Goal: Obtain resource: Obtain resource

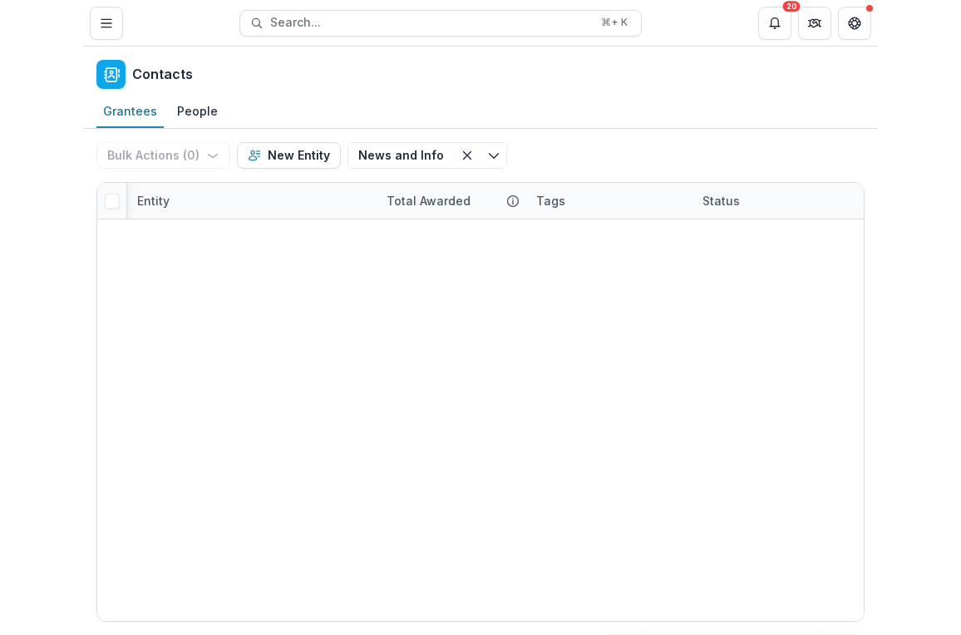
scroll to position [1663, 2]
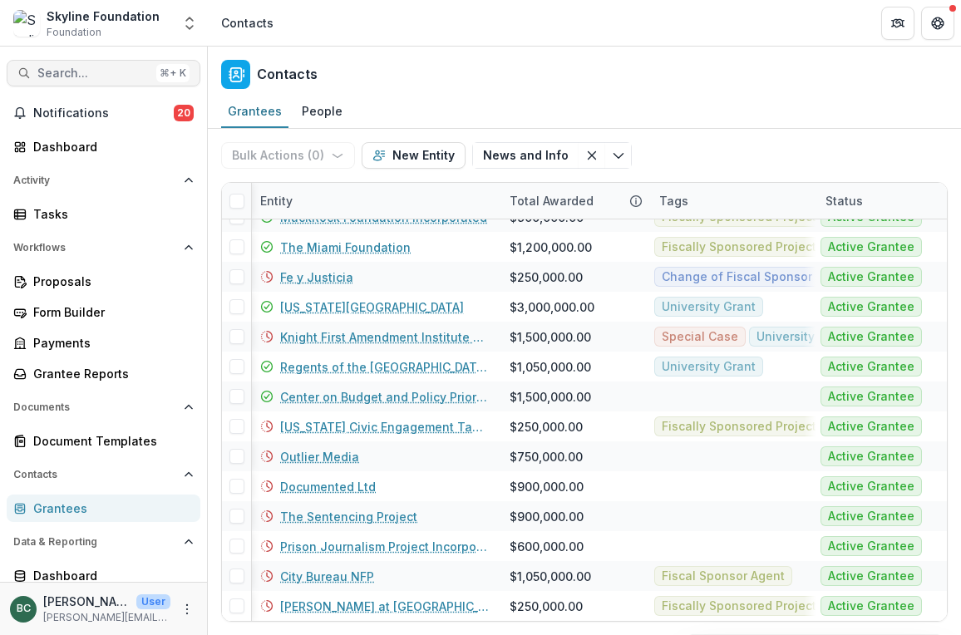
click at [52, 64] on button "Search... ⌘ + K" at bounding box center [104, 73] width 194 height 27
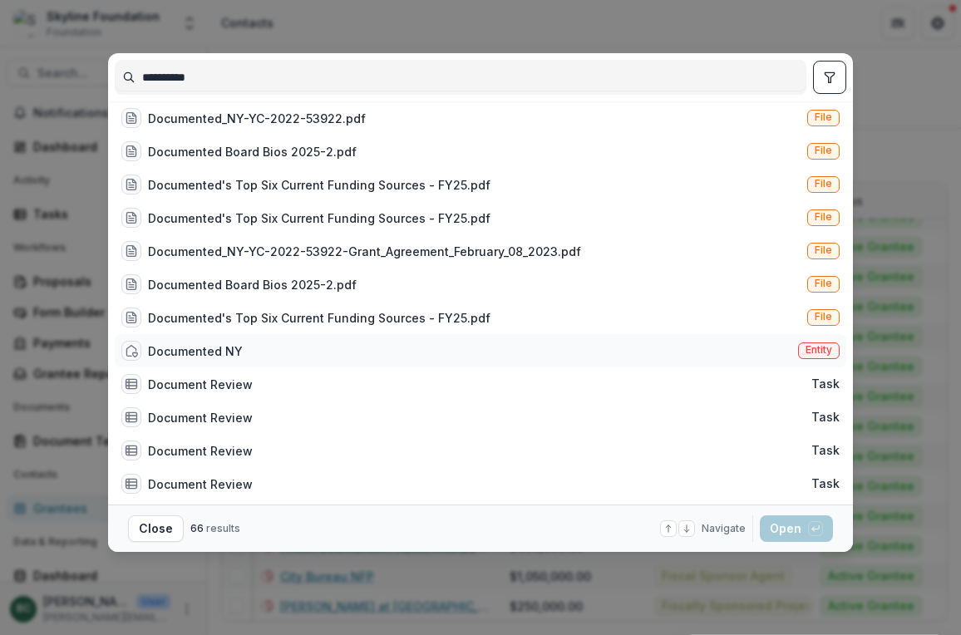
type input "**********"
click at [391, 355] on div "Documented NY Entity" at bounding box center [480, 350] width 731 height 33
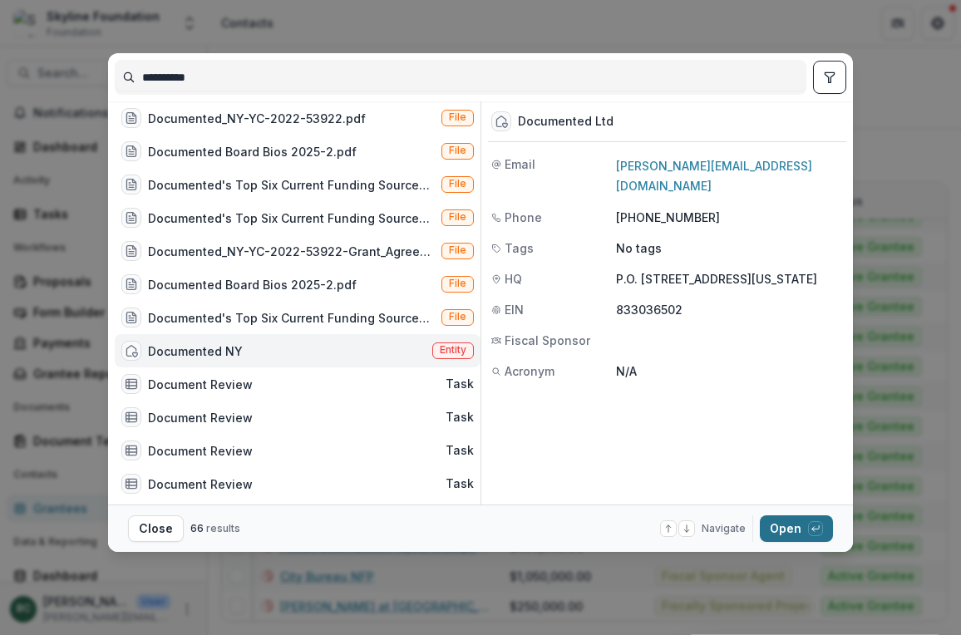
click at [791, 528] on button "Open with enter key" at bounding box center [795, 528] width 73 height 27
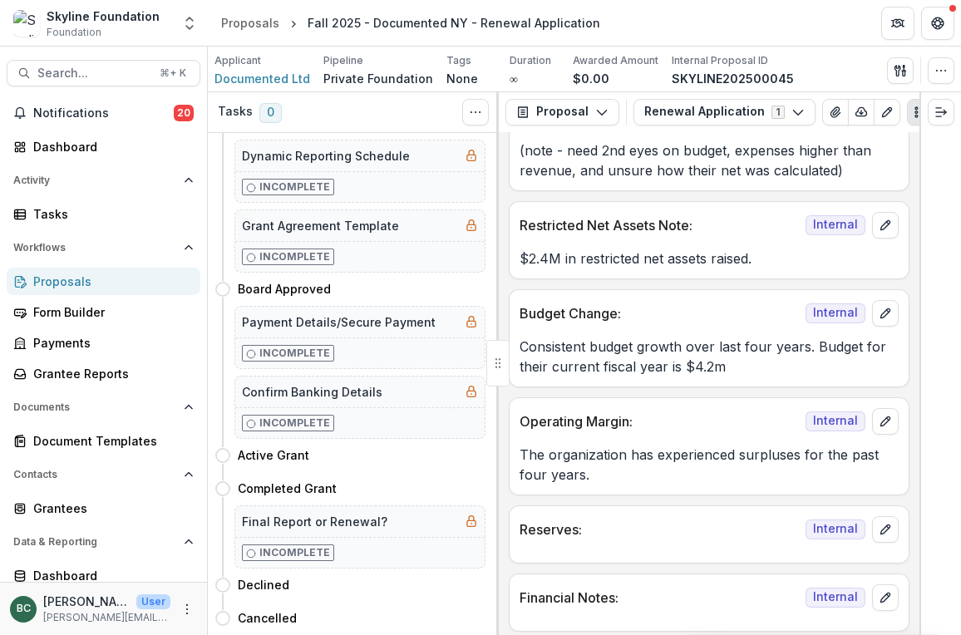
scroll to position [69, 0]
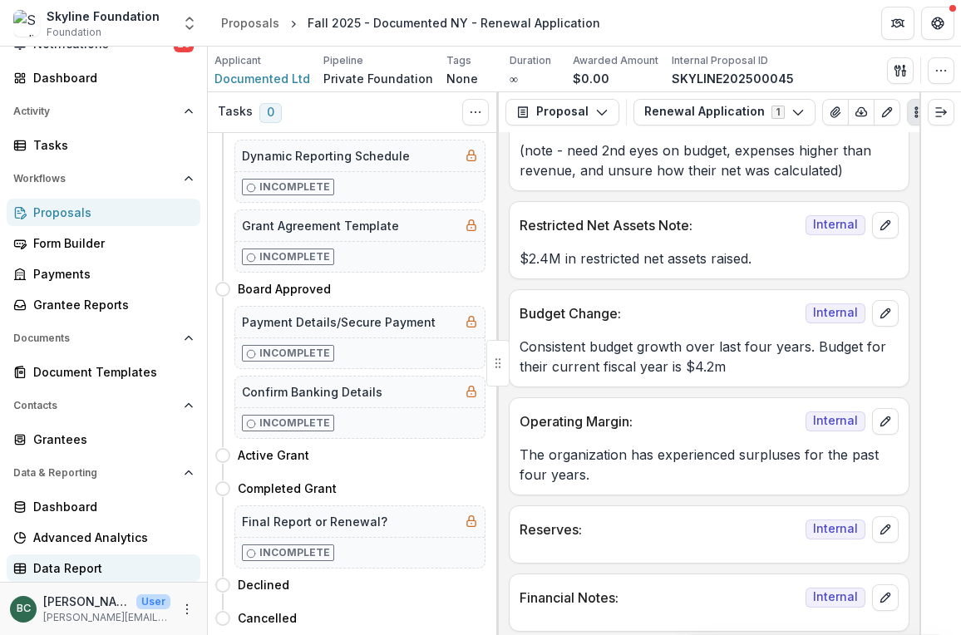
click at [71, 573] on div "Data Report" at bounding box center [110, 567] width 154 height 17
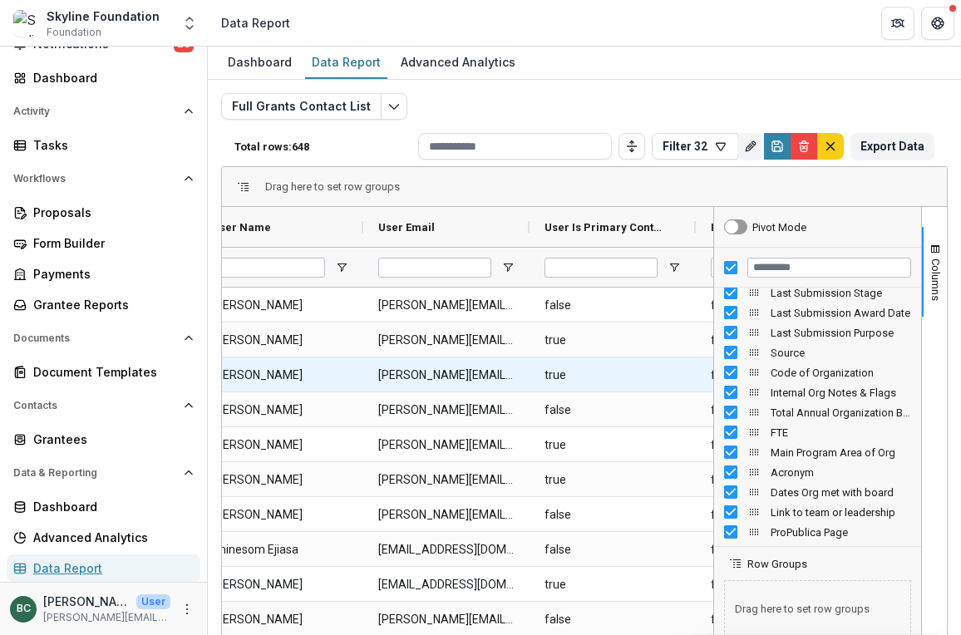
scroll to position [0, 725]
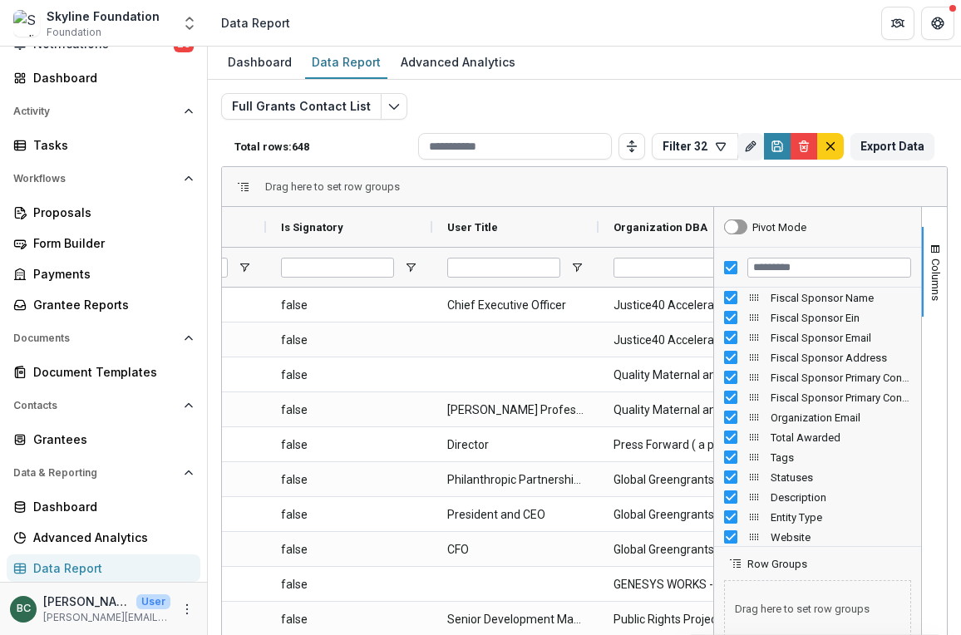
click at [661, 109] on div "Full Grants Contact List Total rows: 648 Filter 32 Personal Filters Team Filter…" at bounding box center [584, 400] width 726 height 615
click at [794, 216] on div "Pivot Mode" at bounding box center [817, 227] width 207 height 40
click at [794, 254] on button "Columns" at bounding box center [934, 272] width 25 height 90
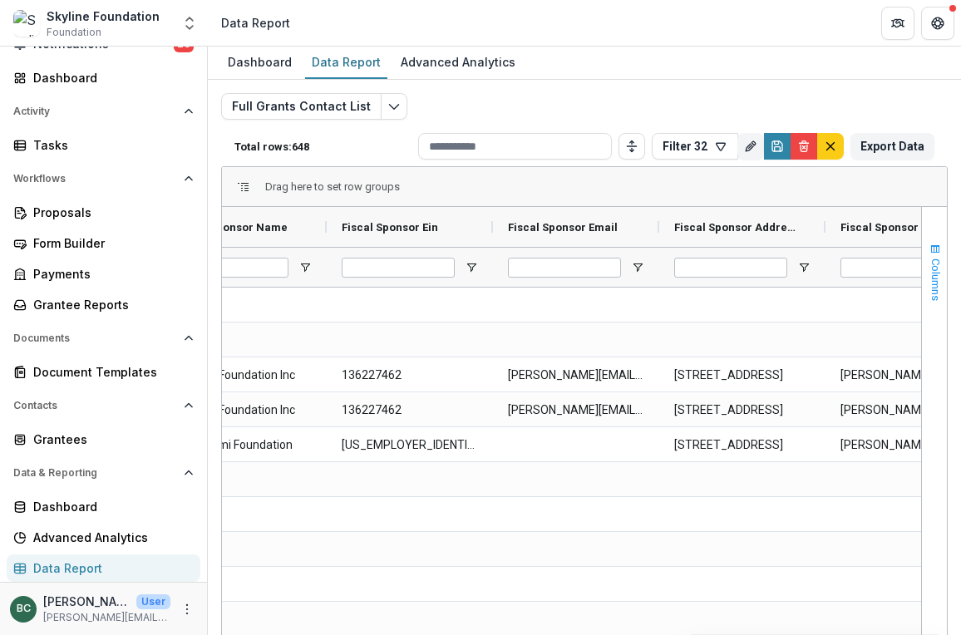
click at [794, 266] on button "Columns" at bounding box center [934, 272] width 25 height 90
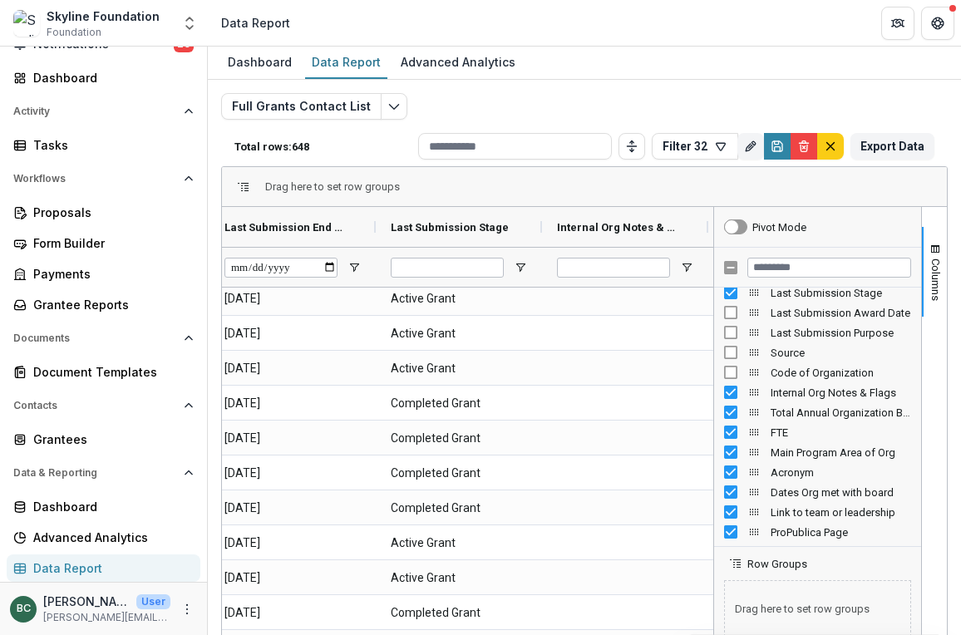
click at [727, 420] on div "Total Annual Organization Budget" at bounding box center [817, 412] width 187 height 20
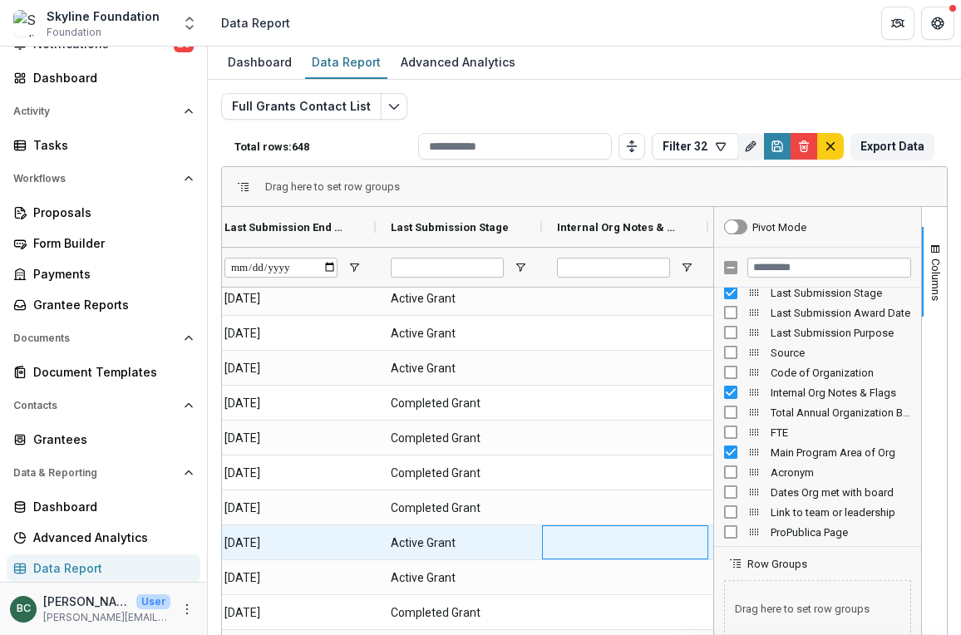
click at [651, 544] on div at bounding box center [625, 542] width 166 height 34
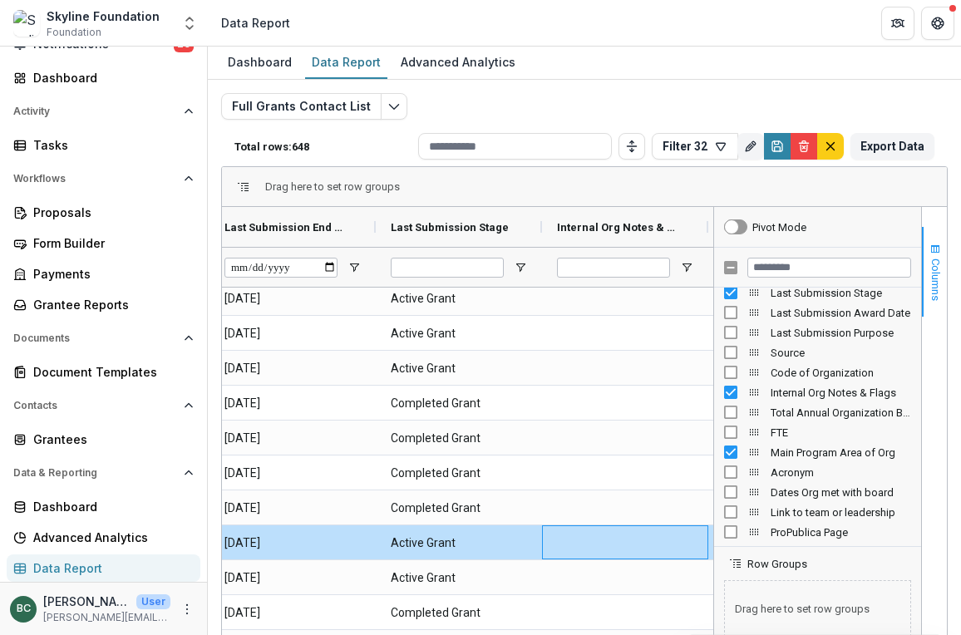
click at [794, 254] on span "button" at bounding box center [934, 249] width 13 height 13
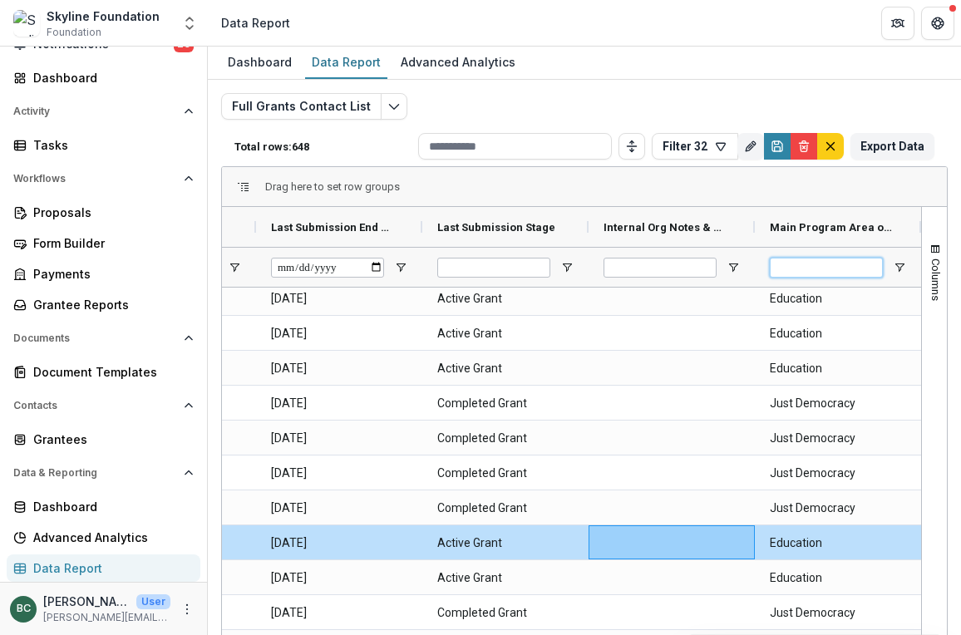
click at [794, 276] on input "Main Program Area of Org Filter Input" at bounding box center [825, 268] width 113 height 20
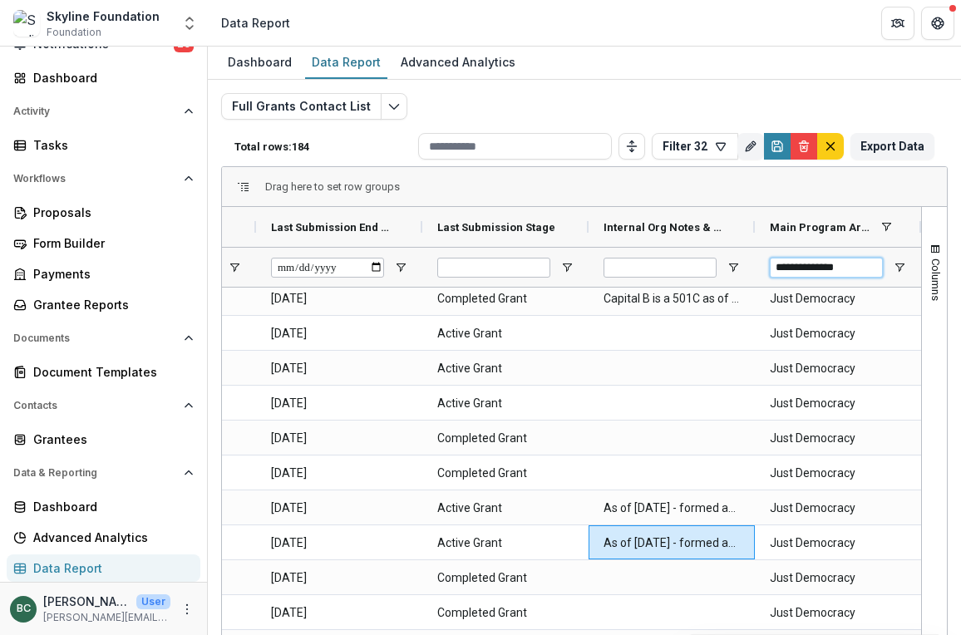
type input "**********"
click at [495, 270] on input "Last Submission Stage Filter Input" at bounding box center [493, 268] width 113 height 20
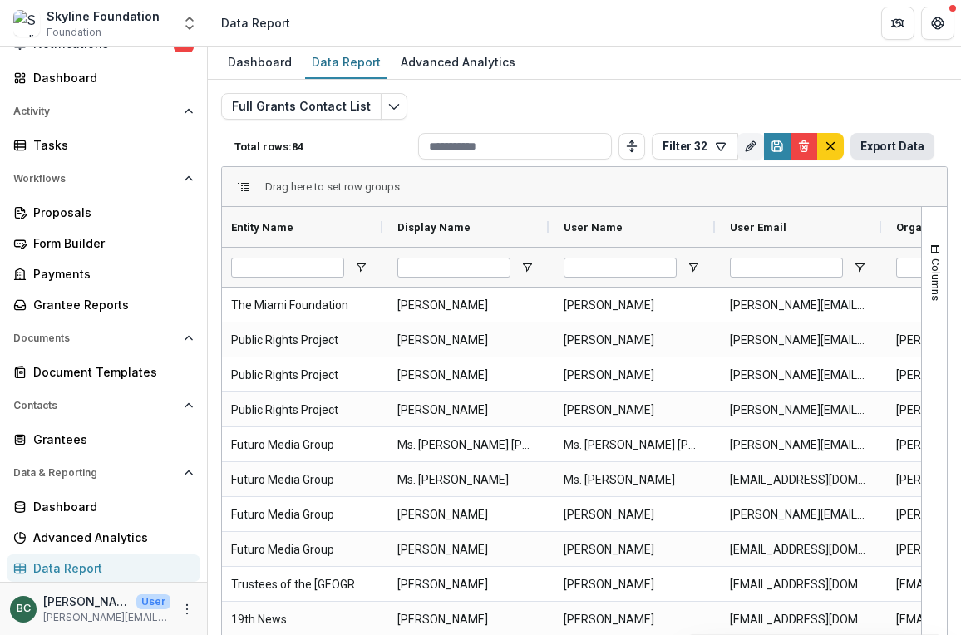
type input "**********"
click at [794, 152] on button "Export Data" at bounding box center [892, 146] width 84 height 27
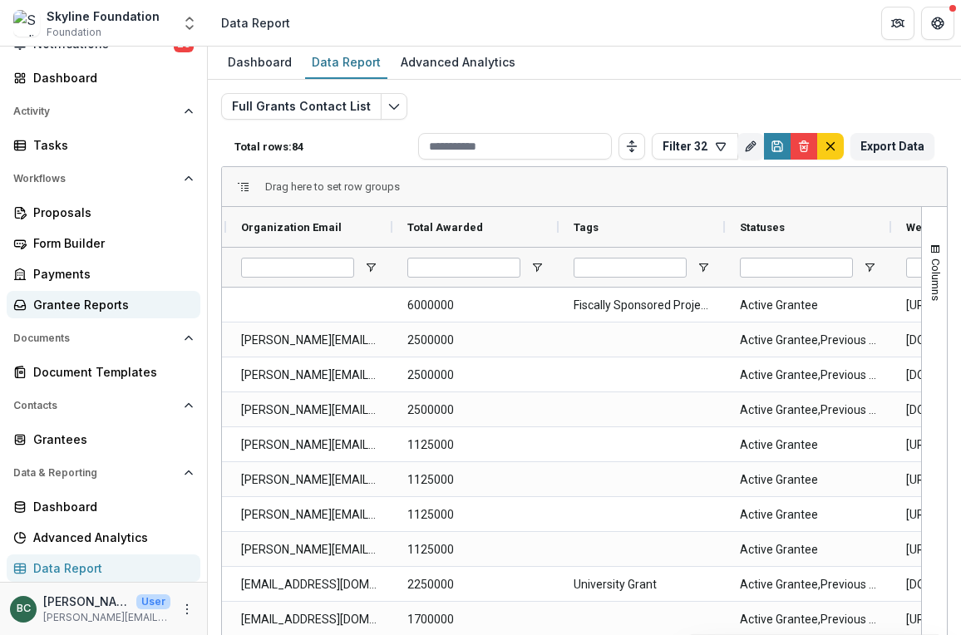
scroll to position [0, 727]
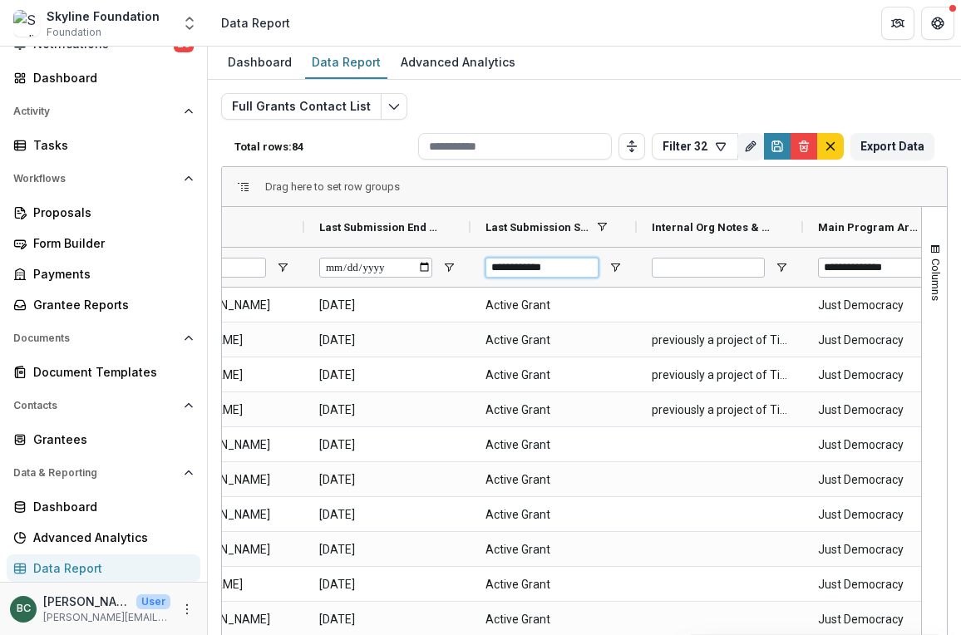
click at [563, 266] on input "**********" at bounding box center [541, 268] width 113 height 20
click at [616, 269] on span "Open Filter Menu" at bounding box center [614, 267] width 13 height 13
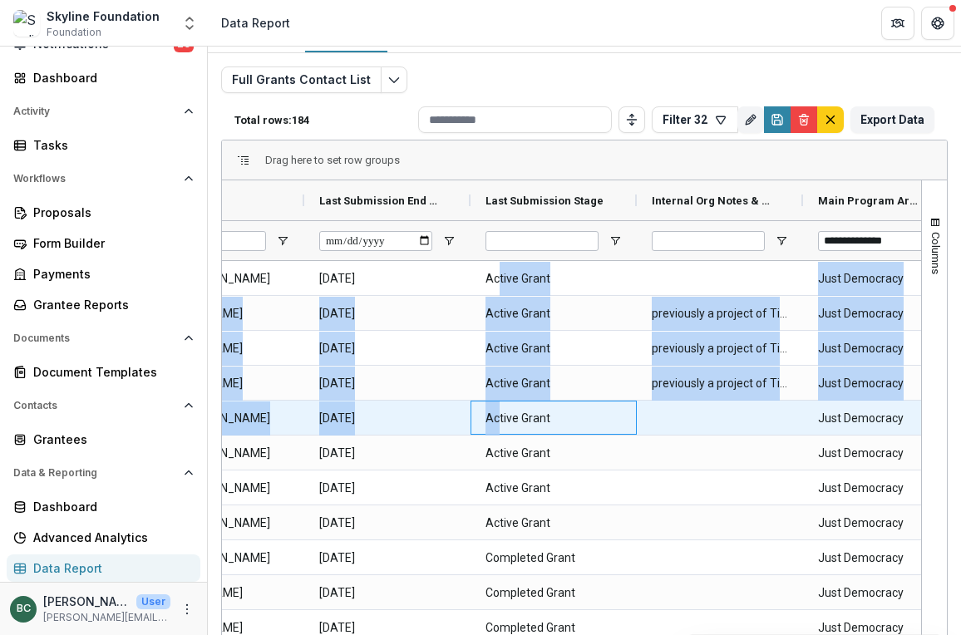
click at [496, 433] on Stage-5082 "Active Grant" at bounding box center [553, 418] width 136 height 34
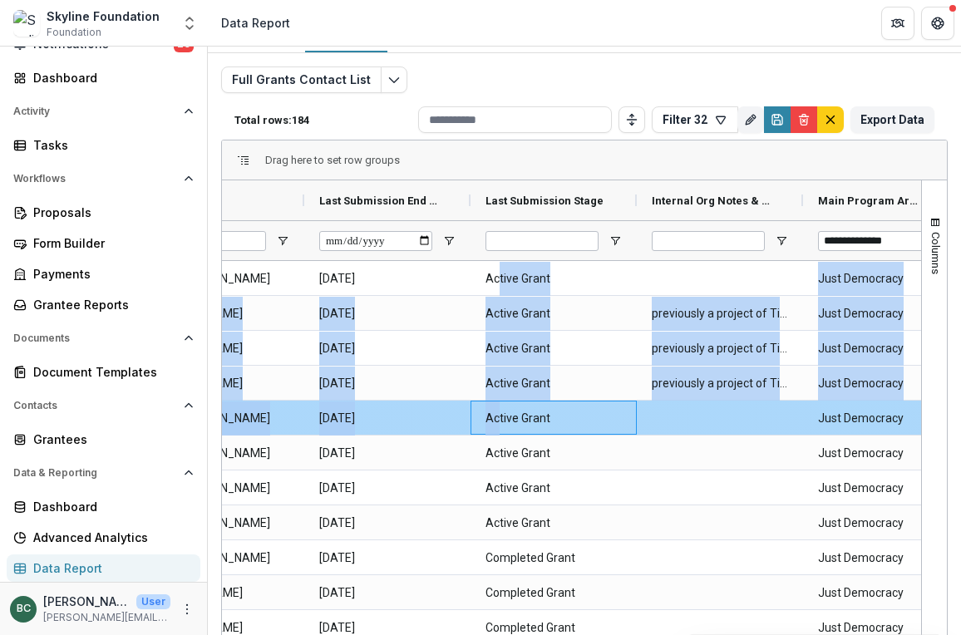
click at [496, 433] on Stage-5082 "Active Grant" at bounding box center [553, 418] width 136 height 34
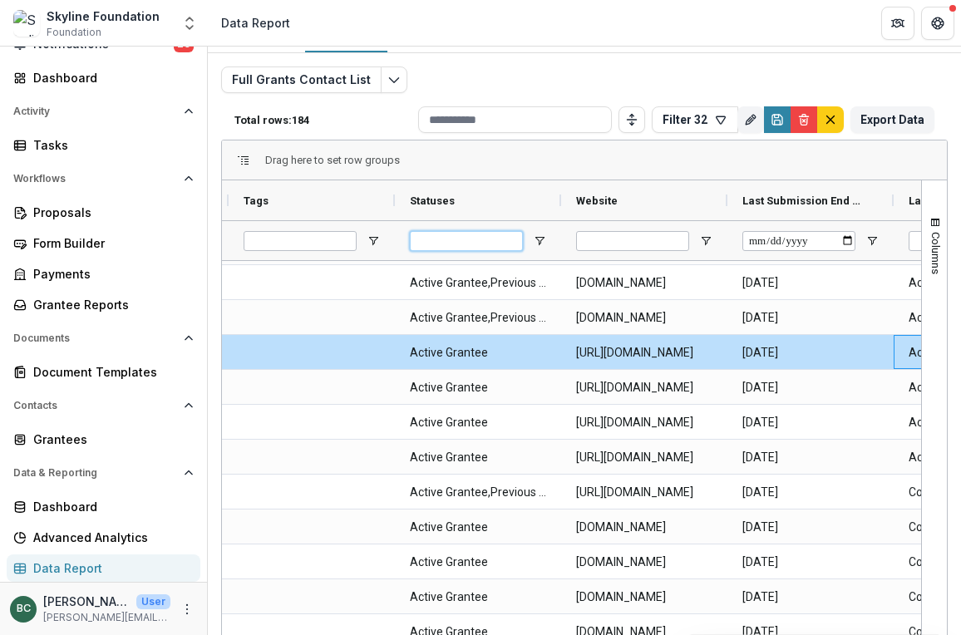
click at [474, 241] on input "Statuses Filter Input" at bounding box center [466, 241] width 113 height 20
click at [540, 240] on span "Open Filter Menu" at bounding box center [539, 240] width 13 height 13
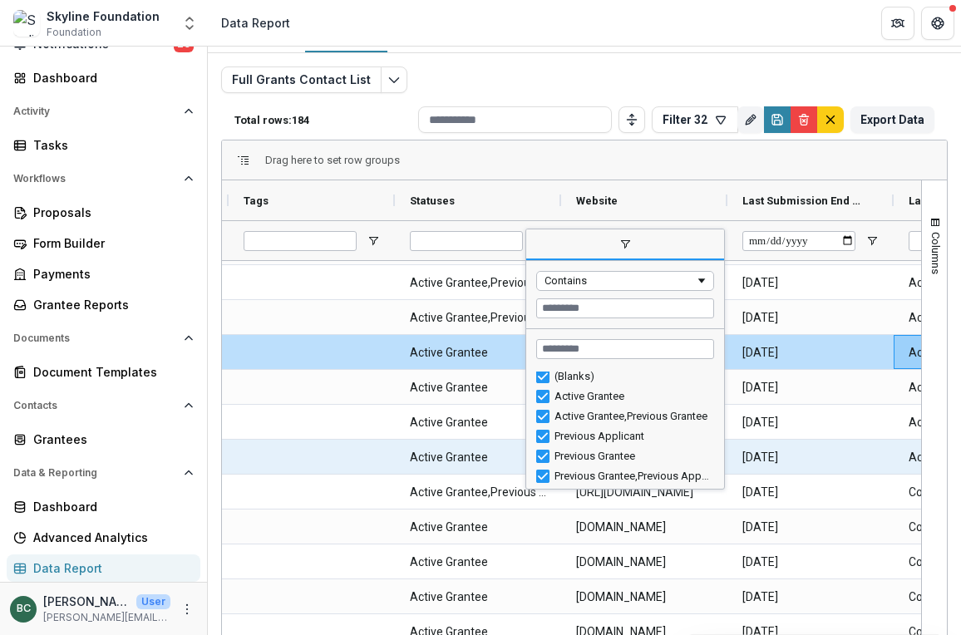
click at [444, 460] on Statuses-5061 "Active Grantee" at bounding box center [478, 457] width 136 height 34
